Goal: Information Seeking & Learning: Learn about a topic

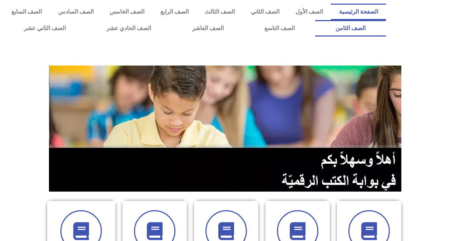
drag, startPoint x: 0, startPoint y: 0, endPoint x: 33, endPoint y: 12, distance: 34.9
click at [315, 20] on link "الصف الثامن" at bounding box center [350, 28] width 71 height 16
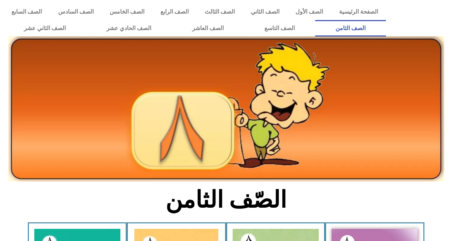
scroll to position [91, 0]
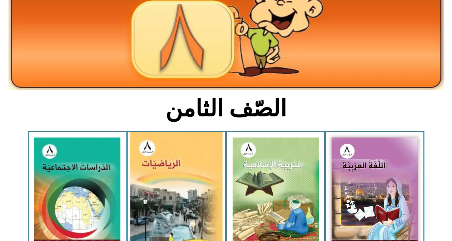
click at [187, 178] on img at bounding box center [176, 191] width 93 height 118
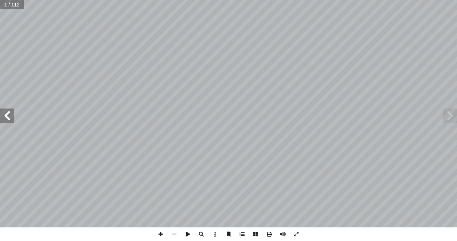
click at [9, 120] on span at bounding box center [7, 115] width 14 height 14
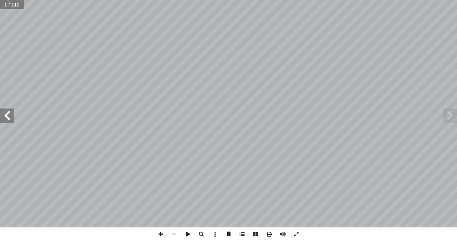
click at [9, 120] on span at bounding box center [7, 115] width 14 height 14
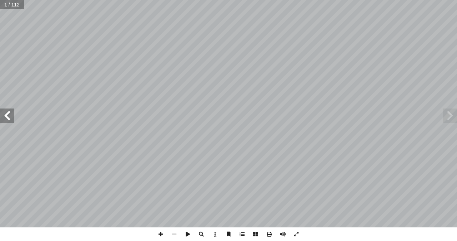
click at [9, 120] on span at bounding box center [7, 115] width 14 height 14
click at [10, 120] on span at bounding box center [7, 115] width 14 height 14
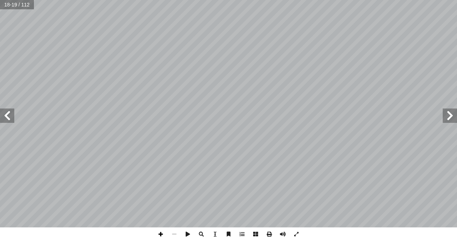
click at [161, 234] on span at bounding box center [161, 234] width 14 height 14
click at [163, 234] on span at bounding box center [161, 234] width 14 height 14
